Goal: Information Seeking & Learning: Learn about a topic

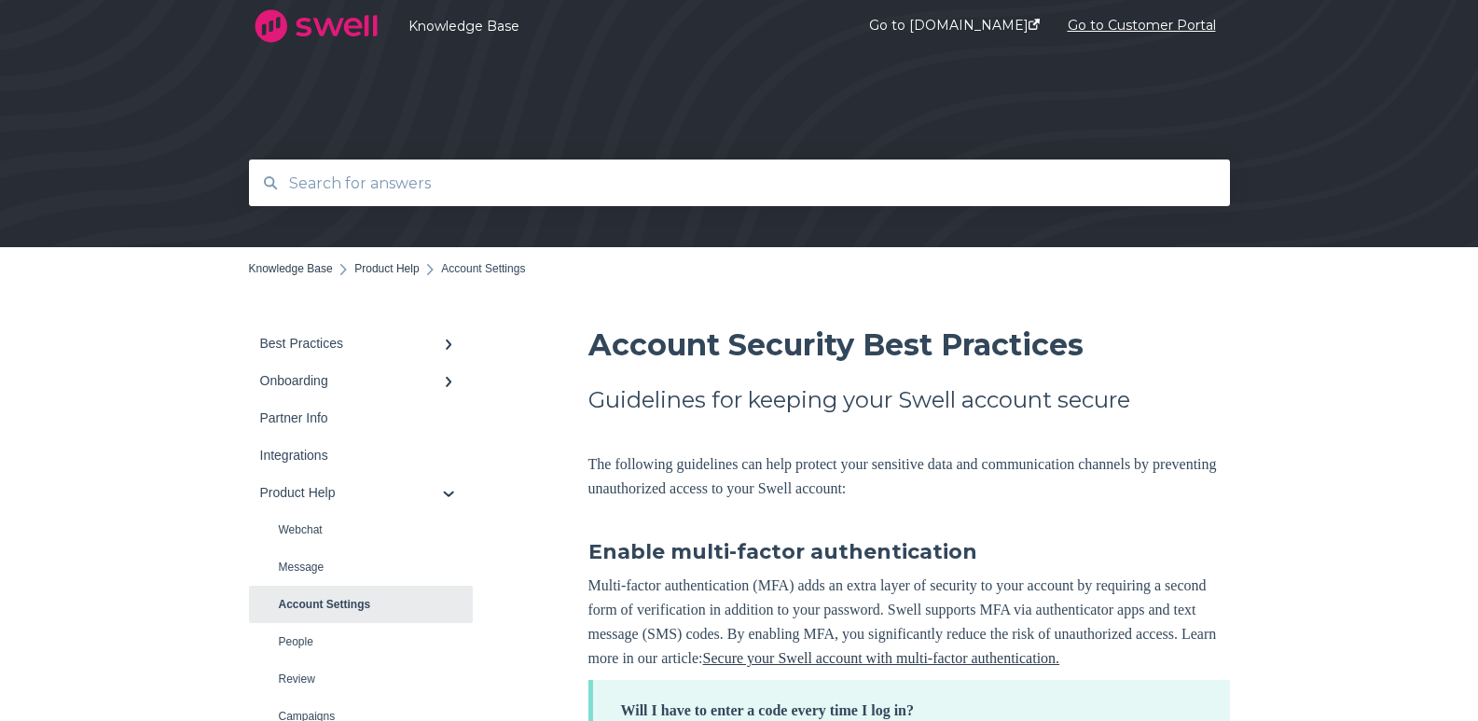
click at [1133, 29] on link "Go to Customer Portal" at bounding box center [1142, 27] width 148 height 72
click at [308, 577] on link "Message" at bounding box center [361, 566] width 224 height 37
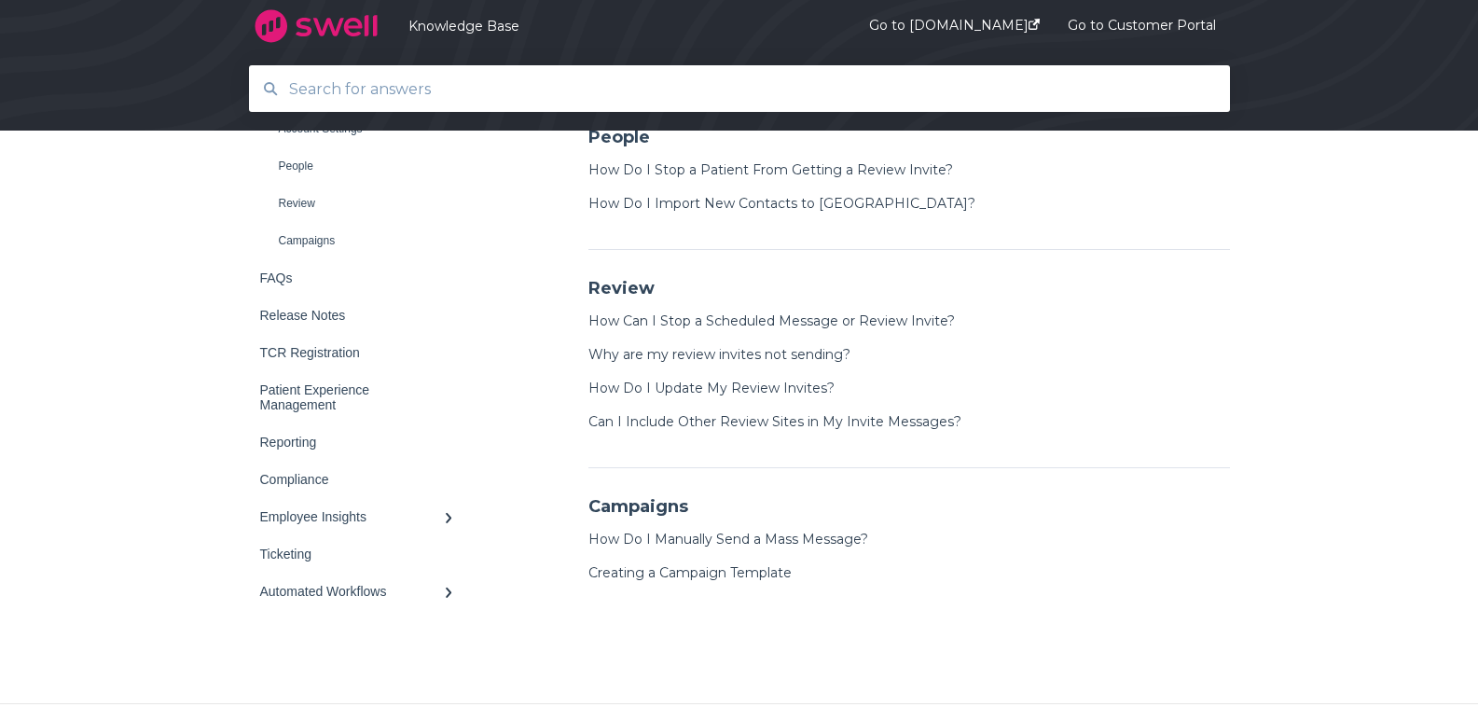
scroll to position [1233, 0]
click at [283, 456] on link "Reporting" at bounding box center [361, 444] width 224 height 37
